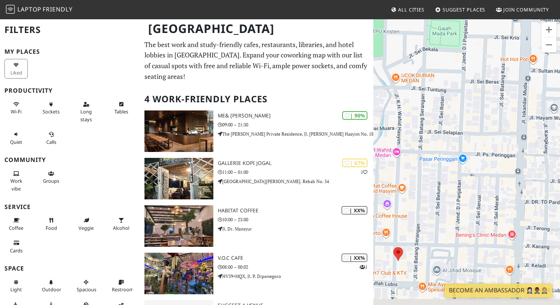
drag, startPoint x: 410, startPoint y: 239, endPoint x: 448, endPoint y: 105, distance: 139.9
click at [448, 105] on div "To navigate, press the arrow keys." at bounding box center [467, 171] width 187 height 305
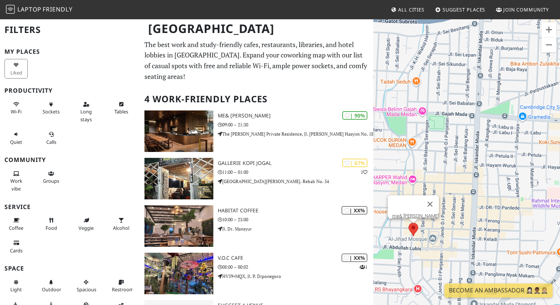
click at [409, 223] on area at bounding box center [409, 223] width 0 height 0
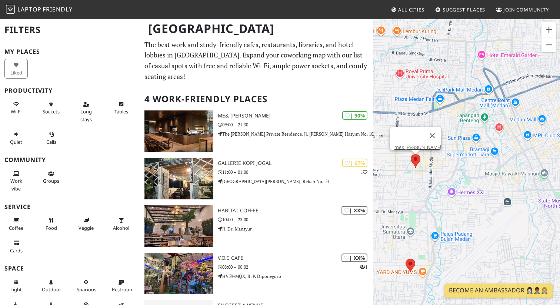
drag, startPoint x: 434, startPoint y: 98, endPoint x: 422, endPoint y: 108, distance: 15.5
click at [422, 108] on div "To navigate, press the arrow keys. me& [PERSON_NAME]" at bounding box center [467, 171] width 187 height 305
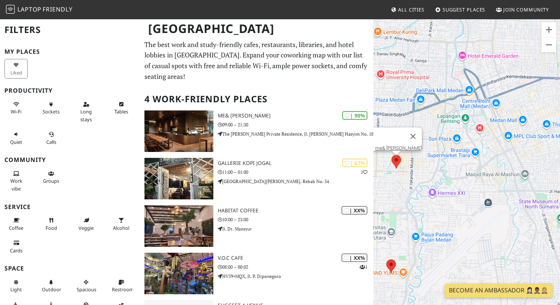
drag, startPoint x: 460, startPoint y: 142, endPoint x: 427, endPoint y: 143, distance: 33.0
click at [427, 143] on div "To navigate, press the arrow keys. me& [PERSON_NAME]" at bounding box center [467, 171] width 187 height 305
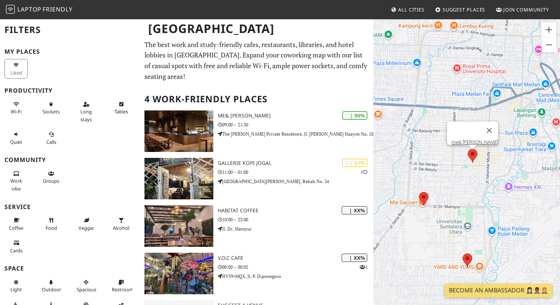
drag, startPoint x: 397, startPoint y: 176, endPoint x: 488, endPoint y: 169, distance: 91.7
click at [488, 169] on div "To navigate, press the arrow keys. me& [PERSON_NAME]" at bounding box center [467, 171] width 187 height 305
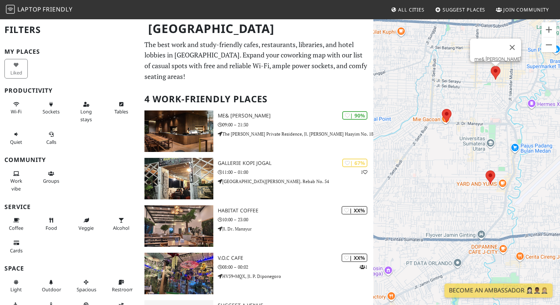
drag, startPoint x: 392, startPoint y: 189, endPoint x: 419, endPoint y: 104, distance: 88.7
click at [419, 104] on div "To navigate, press the arrow keys. me& [PERSON_NAME]" at bounding box center [467, 171] width 187 height 305
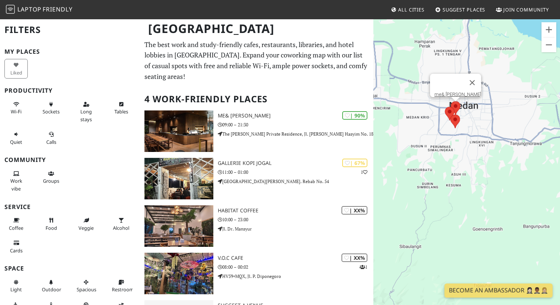
drag, startPoint x: 502, startPoint y: 116, endPoint x: 447, endPoint y: 84, distance: 63.6
click at [447, 84] on div "To navigate, press the arrow keys. me& [PERSON_NAME]" at bounding box center [467, 171] width 187 height 305
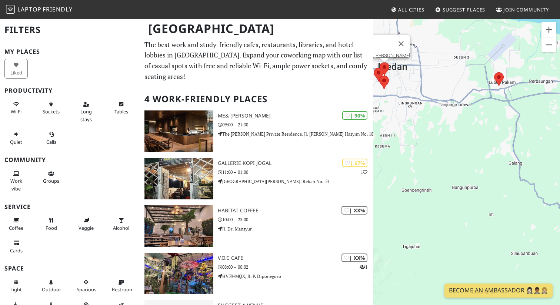
drag, startPoint x: 388, startPoint y: 76, endPoint x: 429, endPoint y: 79, distance: 40.5
click at [429, 80] on div "To navigate, press the arrow keys. me& [PERSON_NAME]" at bounding box center [467, 171] width 187 height 305
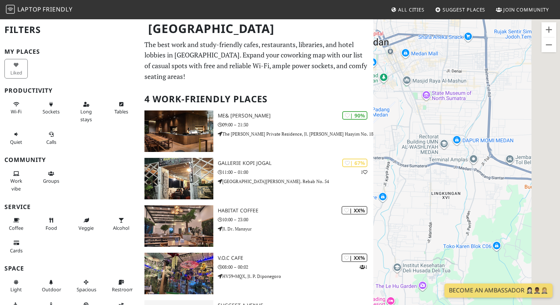
drag, startPoint x: 465, startPoint y: 109, endPoint x: 349, endPoint y: 87, distance: 118.1
click at [350, 88] on div "[GEOGRAPHIC_DATA] Filters My Places Liked Productivity Wi-Fi Sockets Long stays…" at bounding box center [280, 183] width 560 height 329
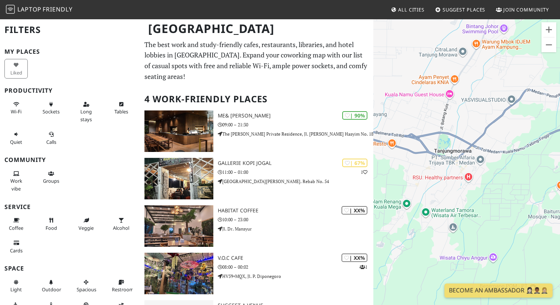
drag, startPoint x: 489, startPoint y: 99, endPoint x: 374, endPoint y: 96, distance: 115.3
click at [377, 97] on div "To navigate, press the arrow keys. me& [PERSON_NAME]" at bounding box center [467, 171] width 187 height 305
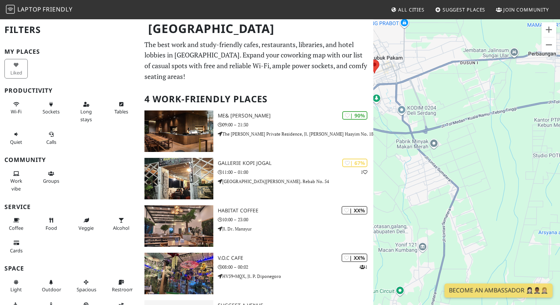
drag, startPoint x: 419, startPoint y: 89, endPoint x: 451, endPoint y: 102, distance: 34.4
click at [450, 102] on div "To navigate, press the arrow keys. me& [PERSON_NAME]" at bounding box center [467, 171] width 187 height 305
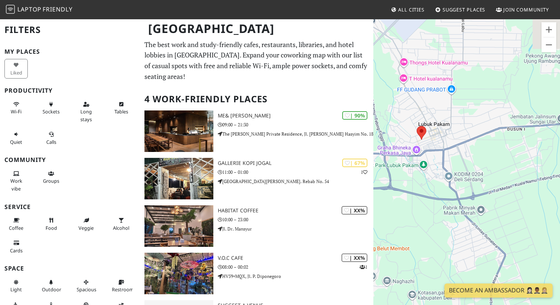
drag, startPoint x: 444, startPoint y: 87, endPoint x: 444, endPoint y: 134, distance: 46.3
click at [444, 134] on div "To navigate, press the arrow keys. me& [PERSON_NAME]" at bounding box center [467, 171] width 187 height 305
click at [417, 126] on area at bounding box center [417, 126] width 0 height 0
